Goal: Task Accomplishment & Management: Manage account settings

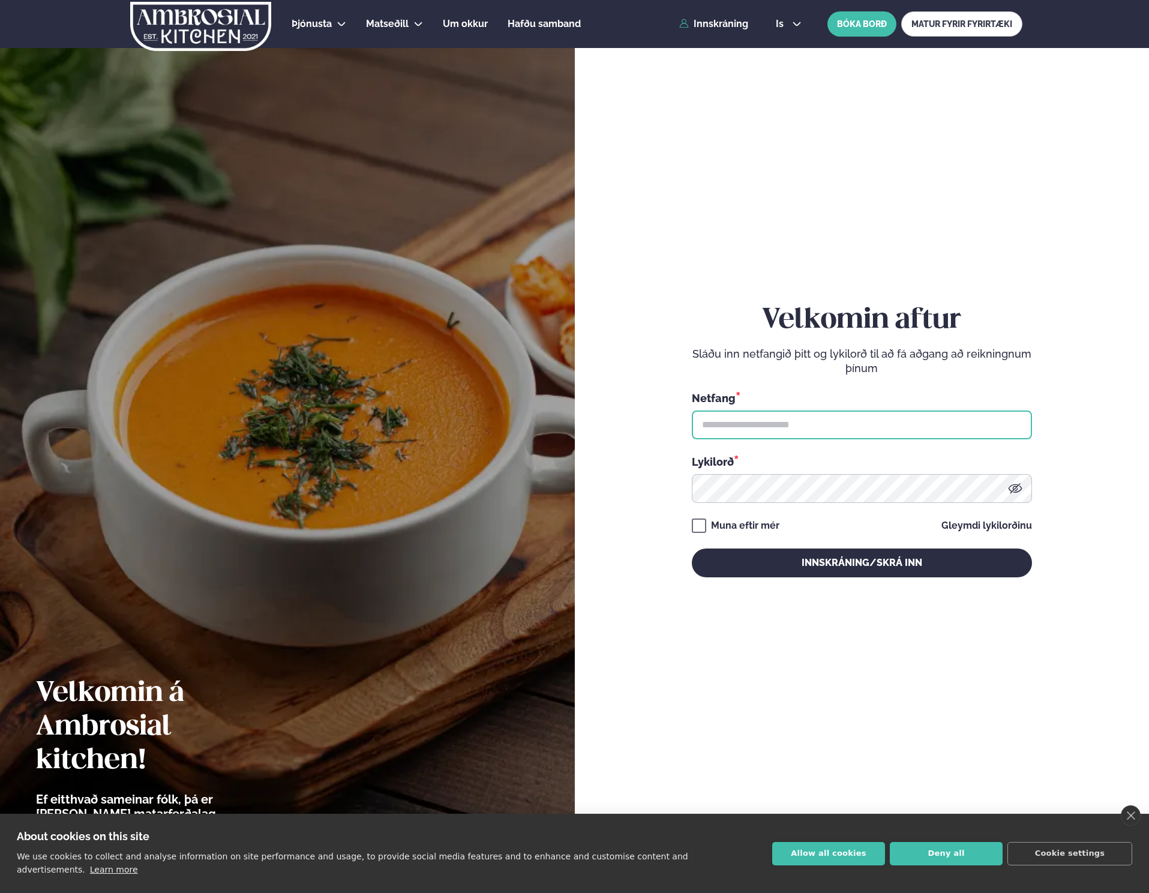
click at [870, 425] on input "text" at bounding box center [862, 425] width 340 height 29
type input "**********"
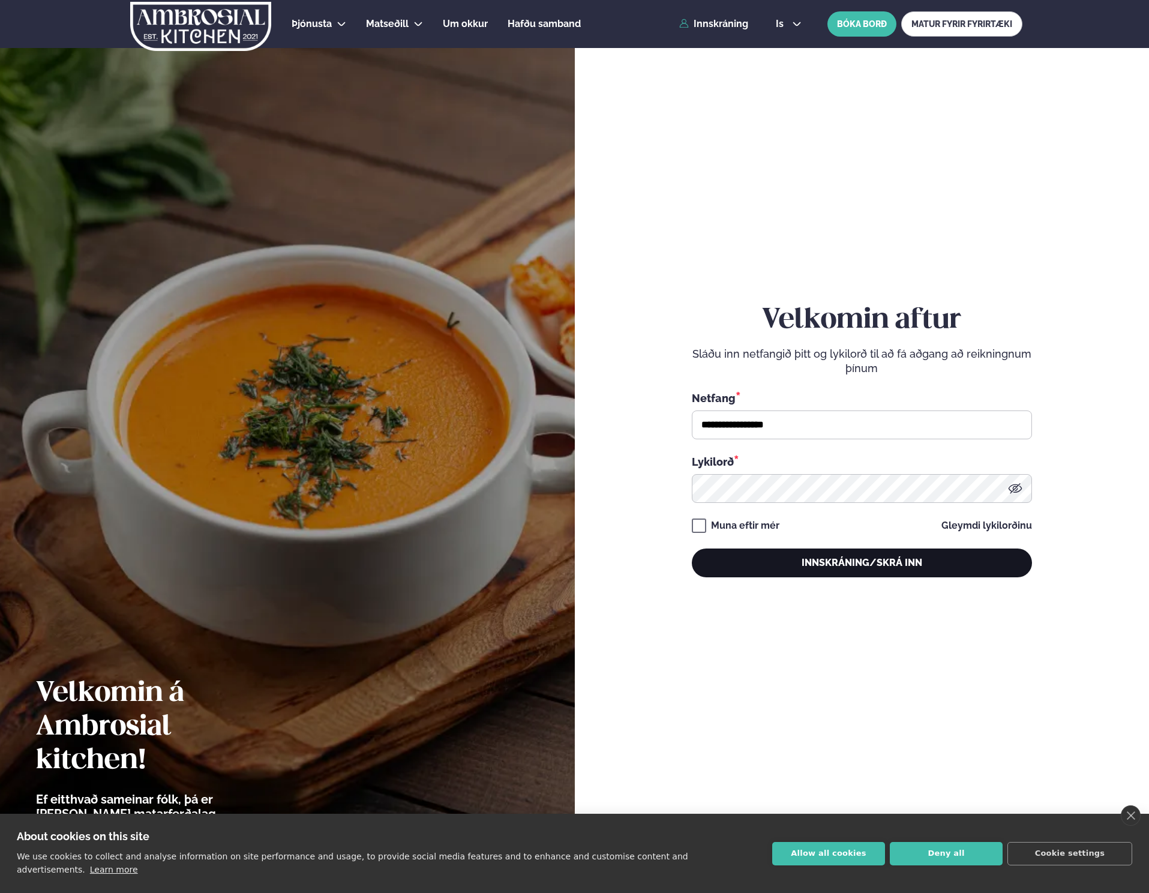
click at [821, 574] on button "Innskráning/Skrá inn" at bounding box center [862, 563] width 340 height 29
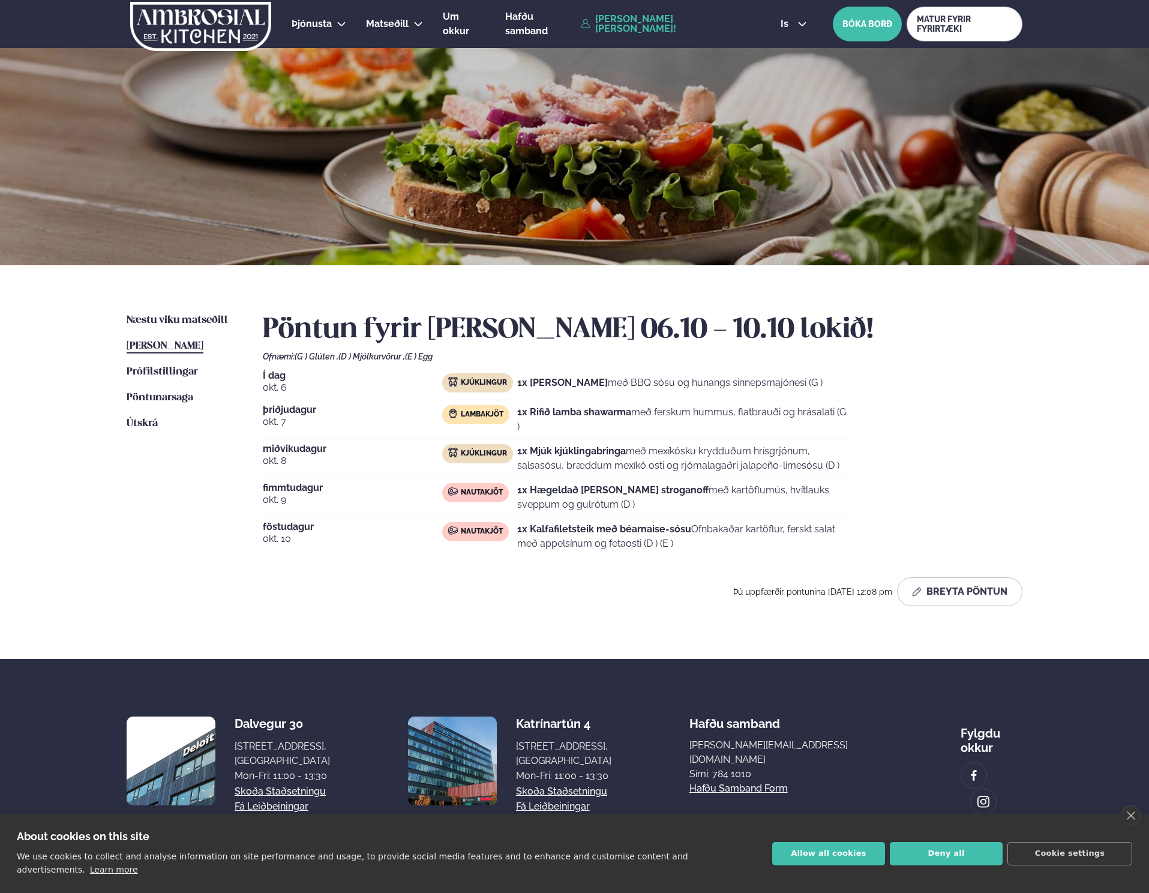
click at [585, 430] on p "1x Rifið lamba shawarma með ferskum hummus, flatbrauði og hrásalati (G )" at bounding box center [684, 419] width 334 height 29
click at [305, 415] on span "okt. 7" at bounding box center [352, 422] width 179 height 14
click at [519, 403] on div "Í dag [DATE] Kjúklingur 1x Krispí kjúklingavængir með BBQ sósu og hunangs sinne…" at bounding box center [643, 463] width 760 height 185
click at [514, 416] on div "Lambakjöt" at bounding box center [479, 419] width 75 height 29
click at [939, 591] on button "Breyta Pöntun" at bounding box center [959, 591] width 125 height 29
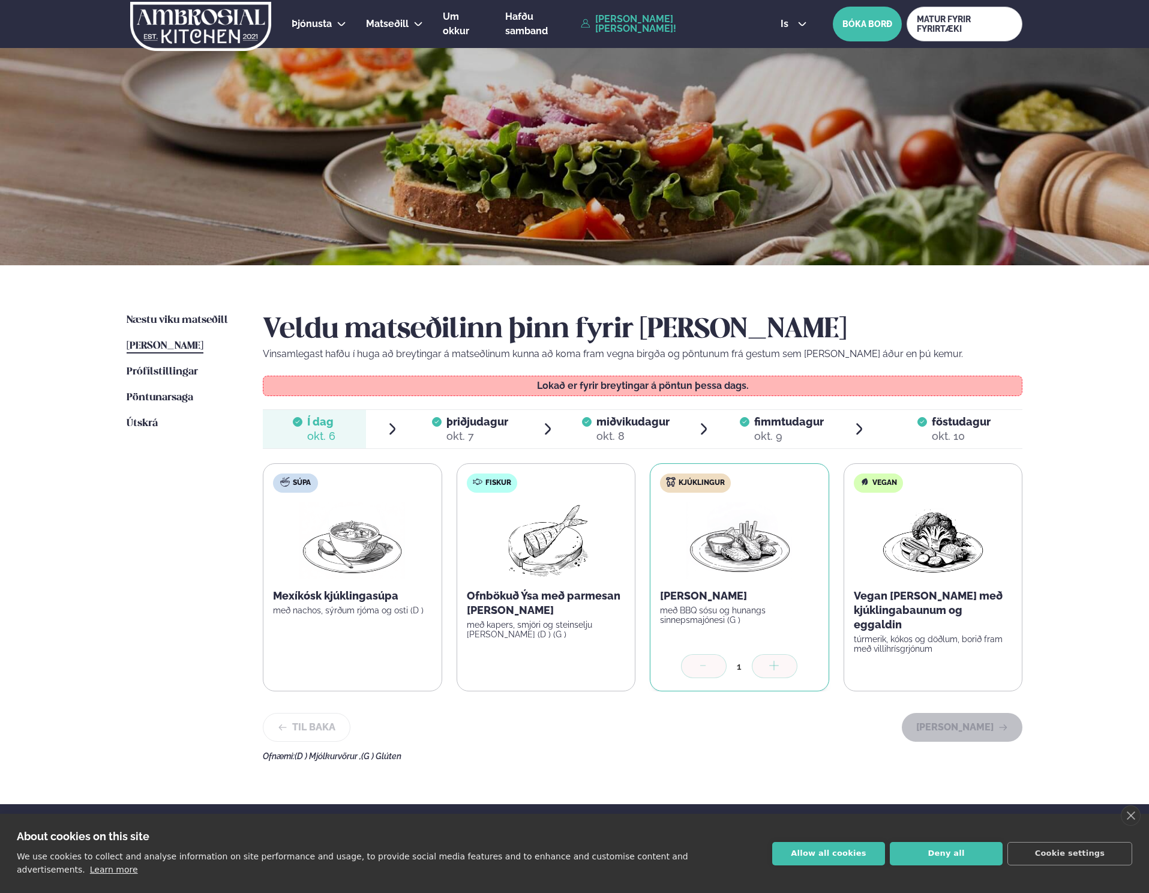
click at [555, 553] on img at bounding box center [546, 540] width 106 height 77
click at [461, 433] on div "okt. 7" at bounding box center [478, 436] width 62 height 14
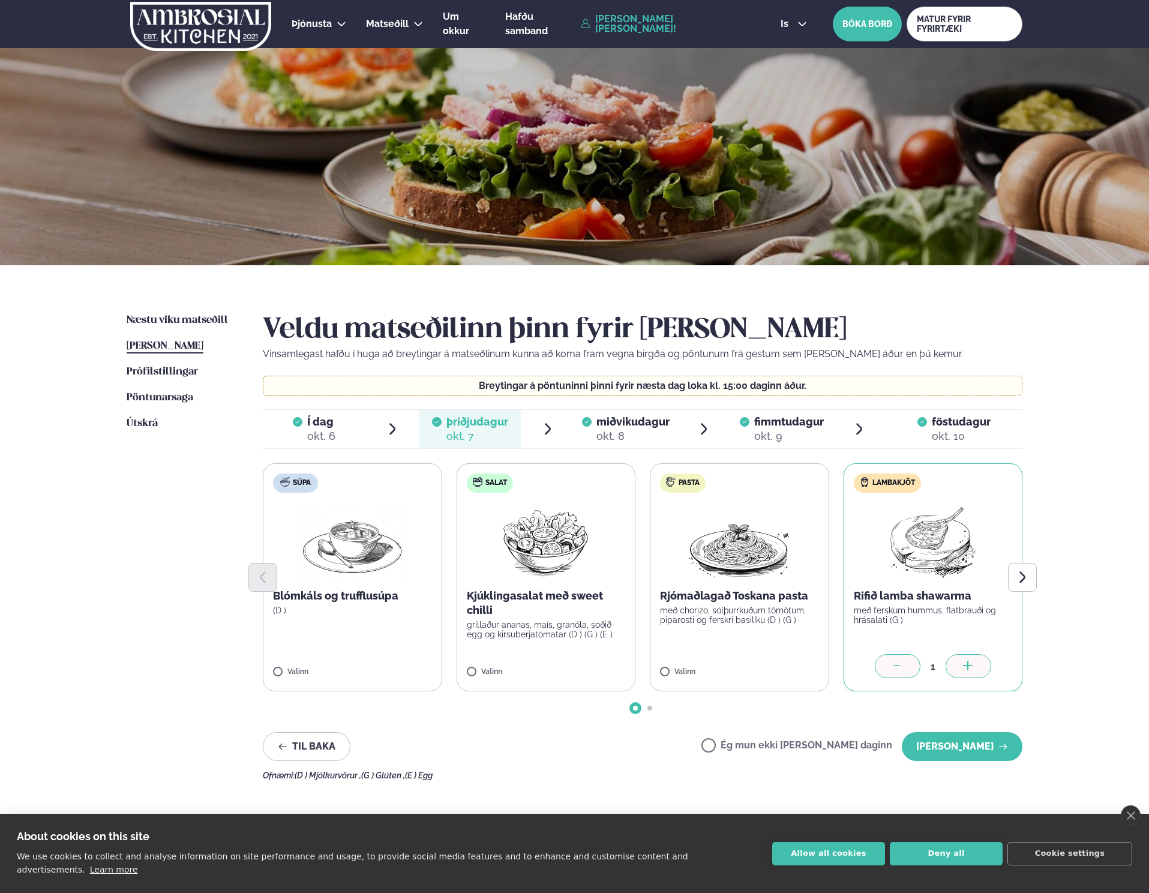
click at [816, 738] on div "Ég mun ekki [PERSON_NAME] daginn [PERSON_NAME]" at bounding box center [862, 746] width 321 height 29
click at [817, 743] on label "Ég mun ekki [PERSON_NAME] daginn" at bounding box center [797, 747] width 191 height 13
click at [960, 741] on button "[PERSON_NAME]" at bounding box center [962, 746] width 121 height 29
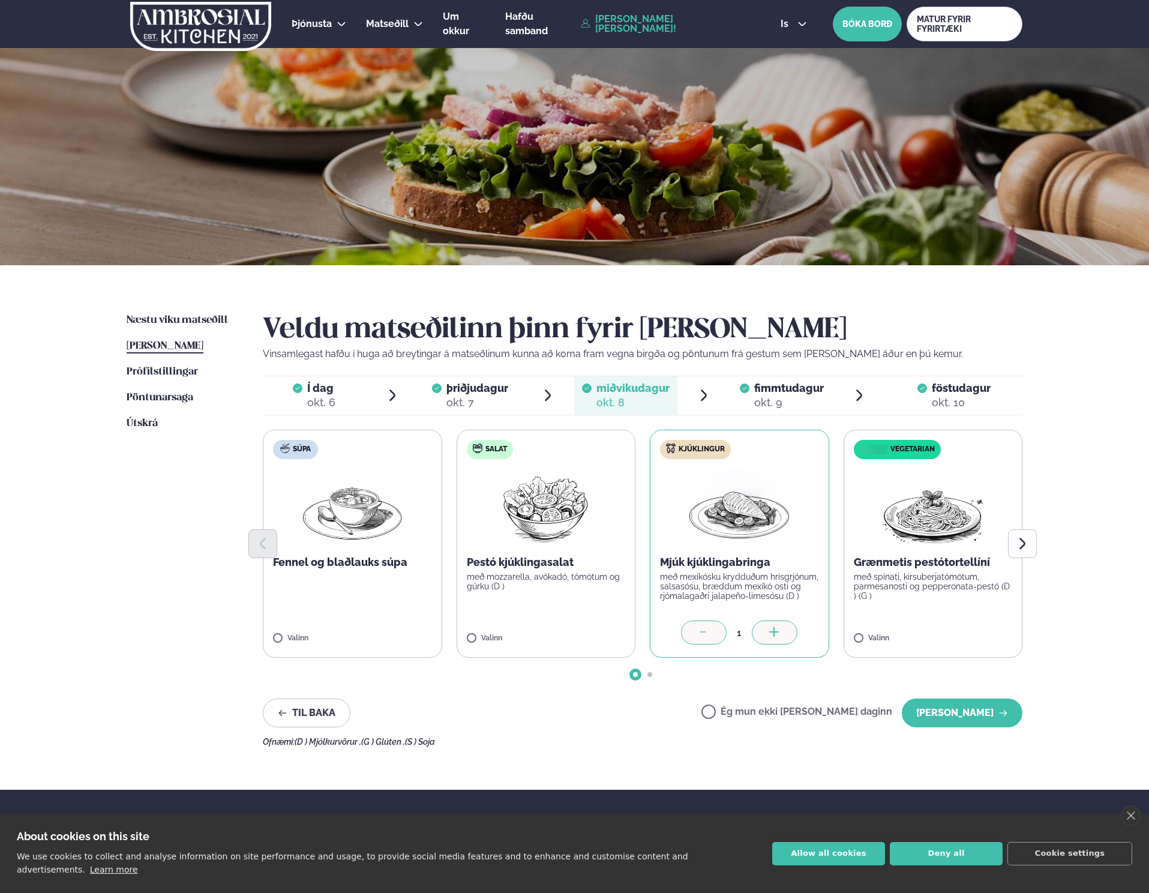
click at [203, 341] on span "[PERSON_NAME]" at bounding box center [165, 346] width 77 height 10
click at [191, 322] on span "Næstu viku matseðill" at bounding box center [177, 320] width 101 height 10
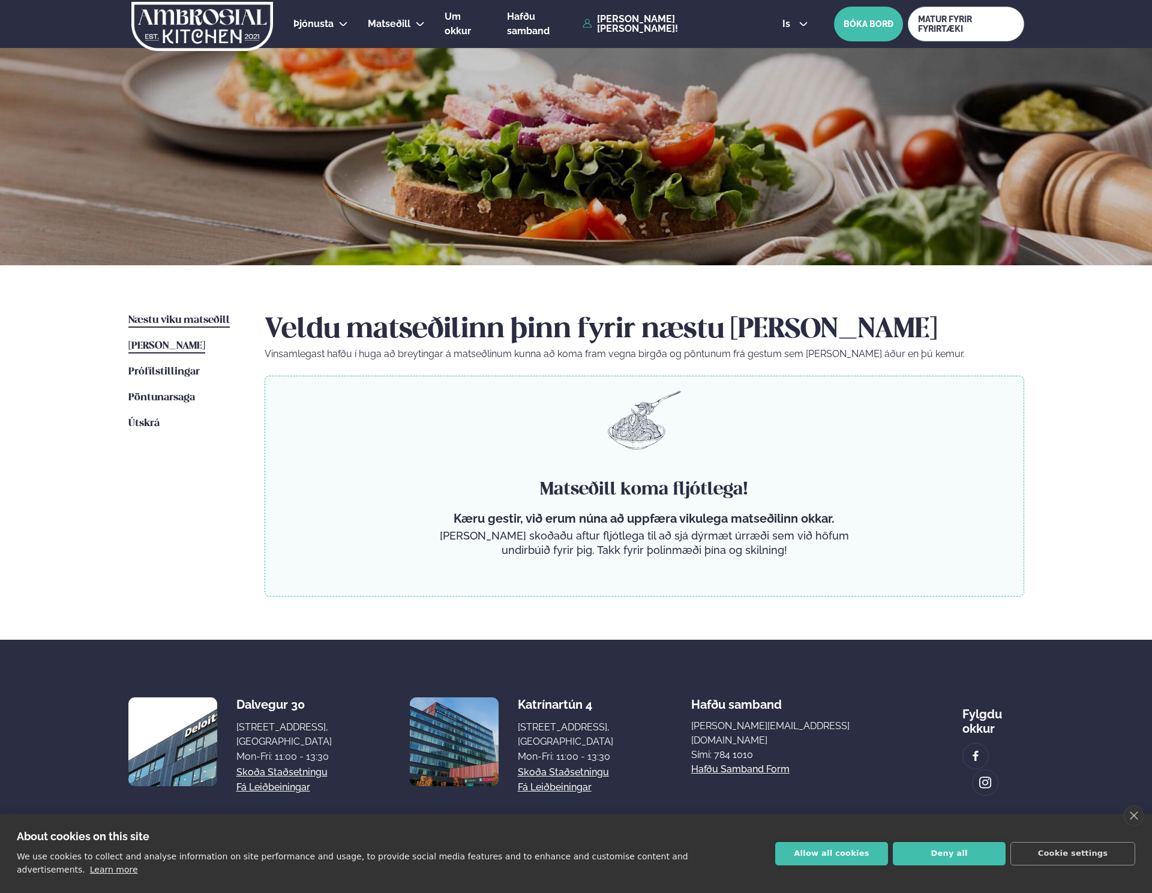
click at [173, 345] on span "[PERSON_NAME]" at bounding box center [166, 346] width 77 height 10
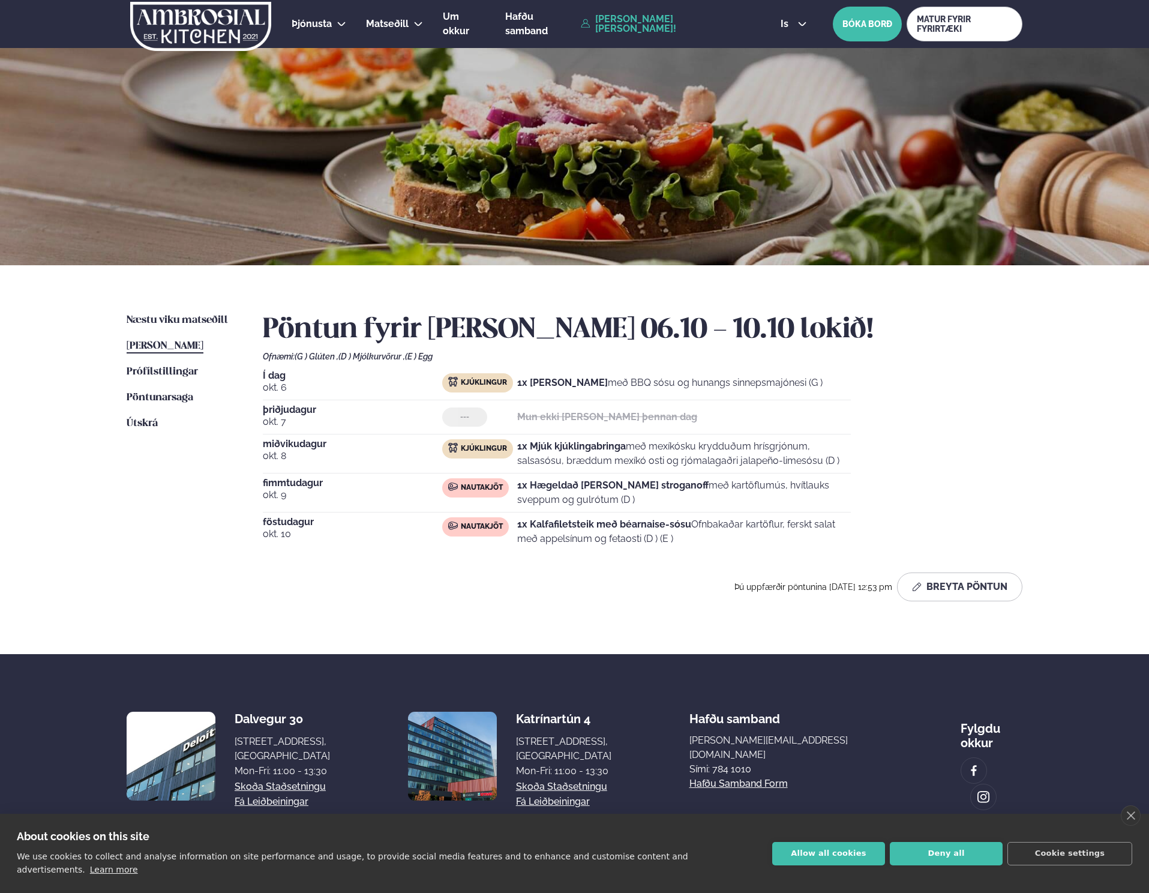
drag, startPoint x: 554, startPoint y: 411, endPoint x: 650, endPoint y: 424, distance: 96.9
click at [624, 421] on strong "Mun ekki [PERSON_NAME] þennan dag" at bounding box center [607, 416] width 180 height 11
click at [694, 427] on div "[DATE] --- Mun ekki [PERSON_NAME] þennan dag" at bounding box center [557, 419] width 588 height 29
